Goal: Check status

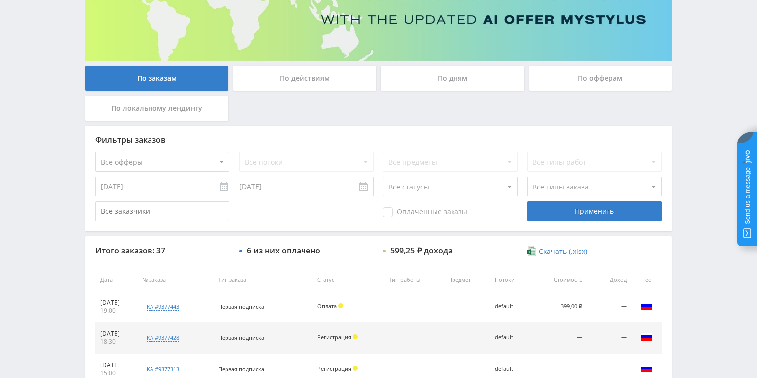
scroll to position [199, 0]
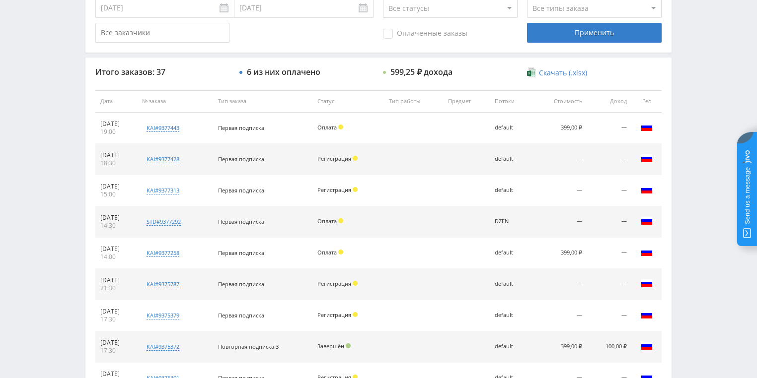
scroll to position [318, 0]
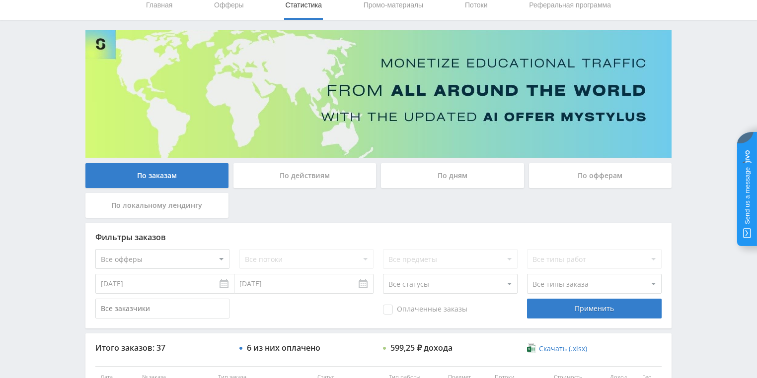
click at [292, 173] on div "По действиям" at bounding box center [304, 175] width 143 height 25
click at [0, 0] on input "По действиям" at bounding box center [0, 0] width 0 height 0
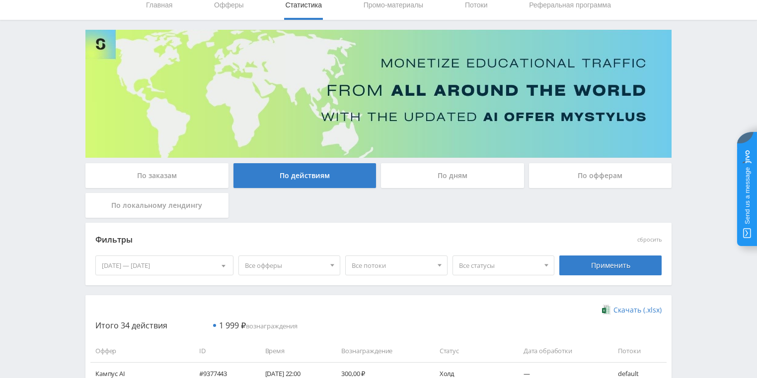
click at [437, 178] on div "По дням" at bounding box center [452, 175] width 143 height 25
click at [0, 0] on input "По дням" at bounding box center [0, 0] width 0 height 0
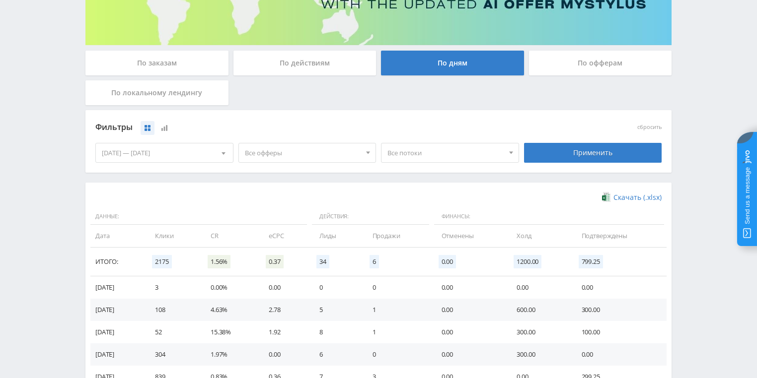
scroll to position [112, 0]
